Goal: Transaction & Acquisition: Purchase product/service

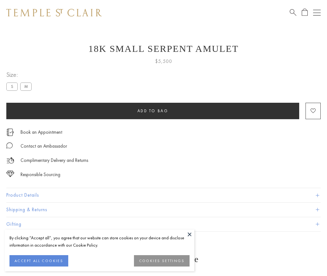
scroll to position [25, 0]
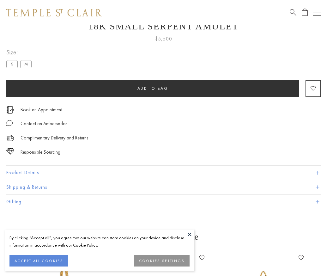
click at [152, 88] on span "Add to bag" at bounding box center [152, 88] width 31 height 5
